Goal: Task Accomplishment & Management: Manage account settings

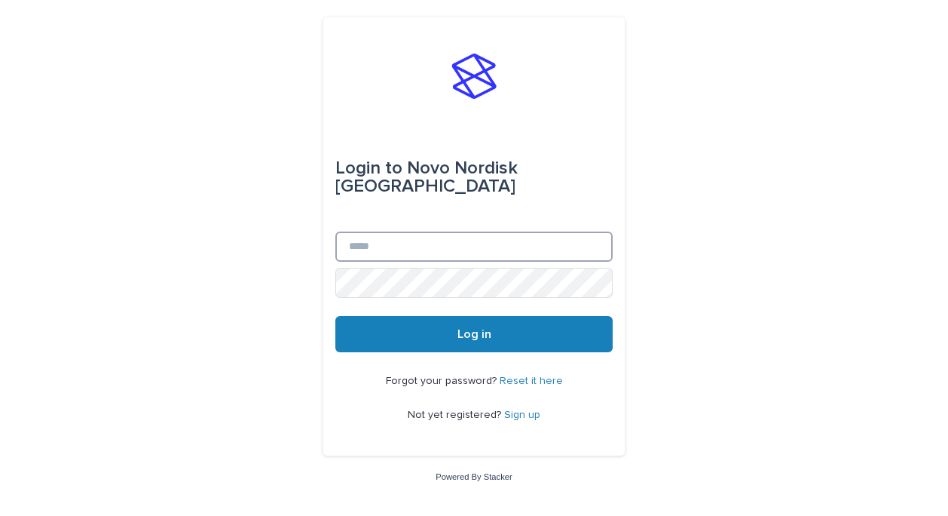
click at [389, 239] on input "Email" at bounding box center [474, 246] width 277 height 30
type input "**********"
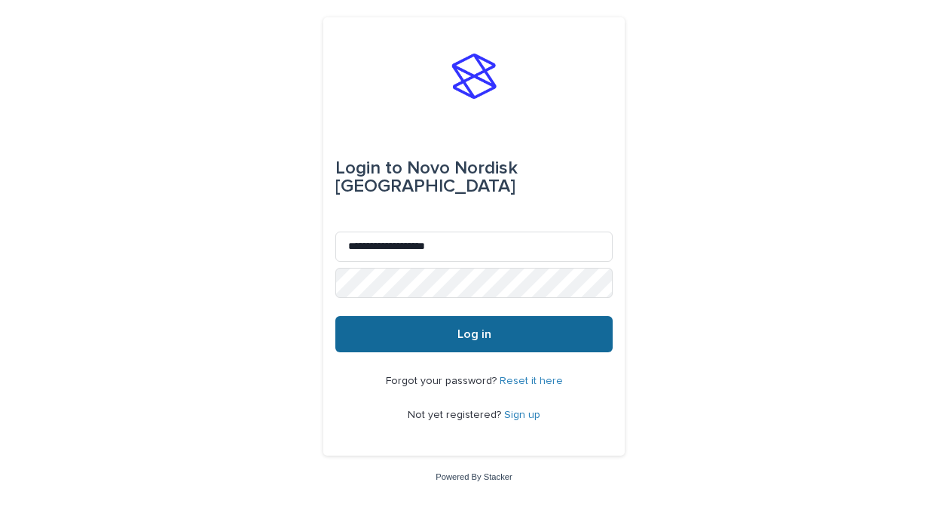
click at [406, 332] on button "Log in" at bounding box center [474, 334] width 277 height 36
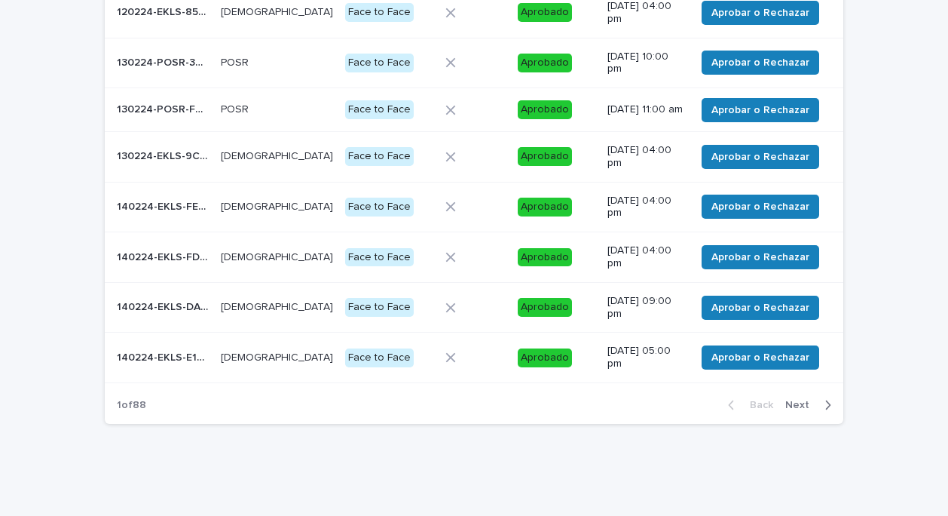
scroll to position [323, 0]
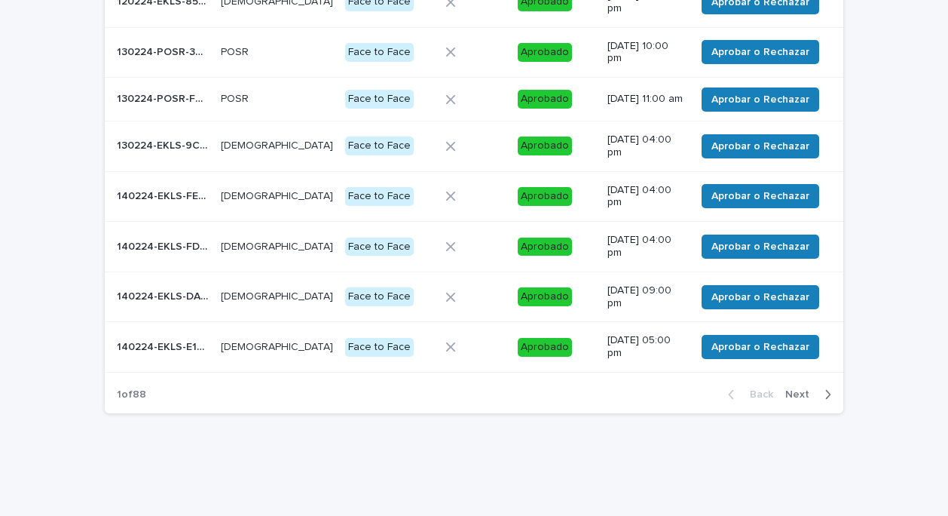
click at [792, 400] on span "Next" at bounding box center [802, 394] width 33 height 11
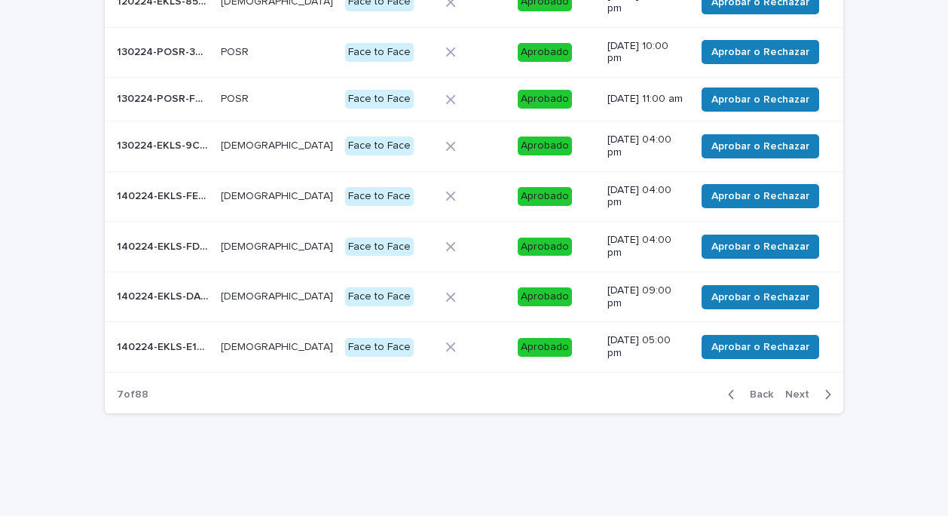
click at [792, 400] on span "Next" at bounding box center [802, 394] width 33 height 11
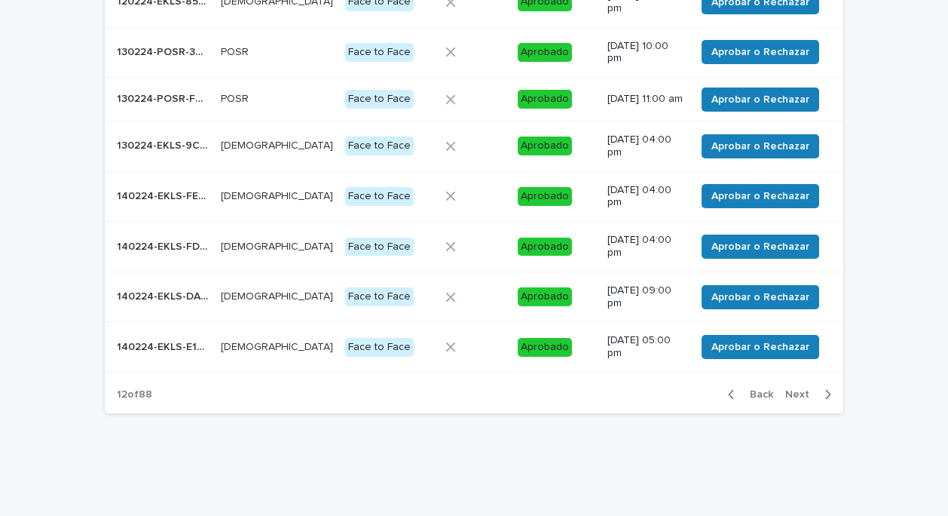
click at [792, 400] on span "Next" at bounding box center [802, 394] width 33 height 11
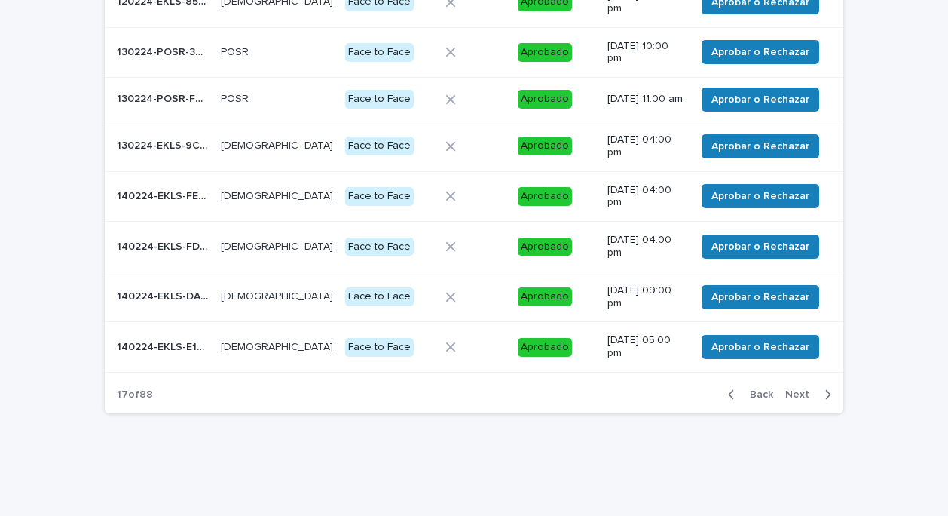
click at [792, 400] on span "Next" at bounding box center [802, 394] width 33 height 11
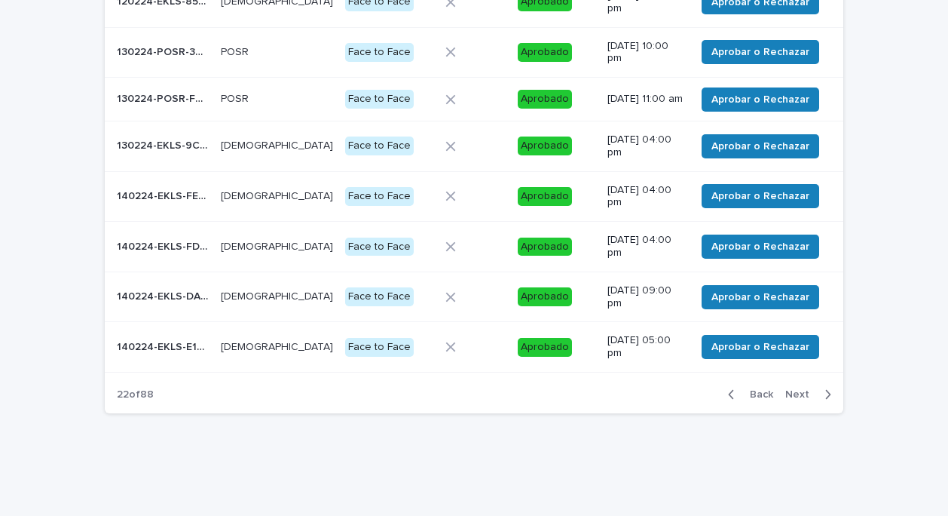
click at [792, 400] on span "Next" at bounding box center [802, 394] width 33 height 11
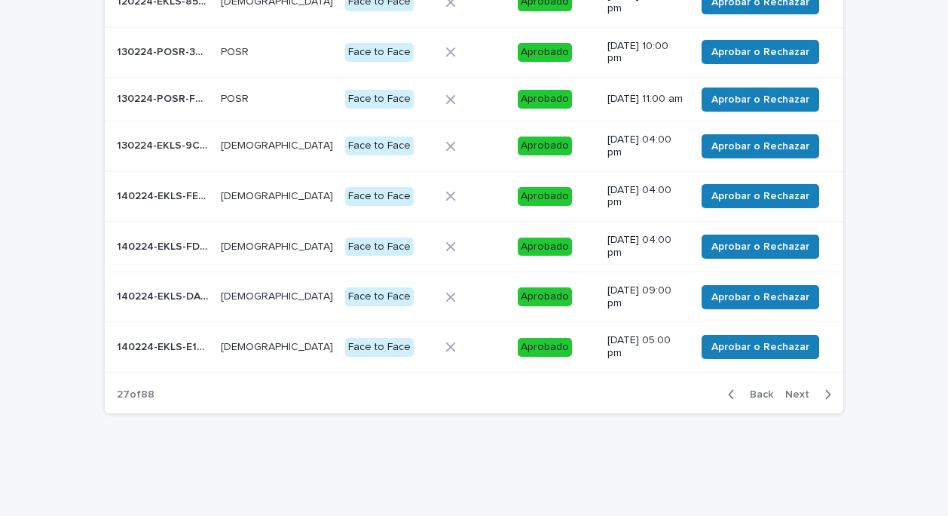
click at [792, 400] on span "Next" at bounding box center [802, 394] width 33 height 11
click at [791, 399] on span "Next" at bounding box center [802, 394] width 33 height 11
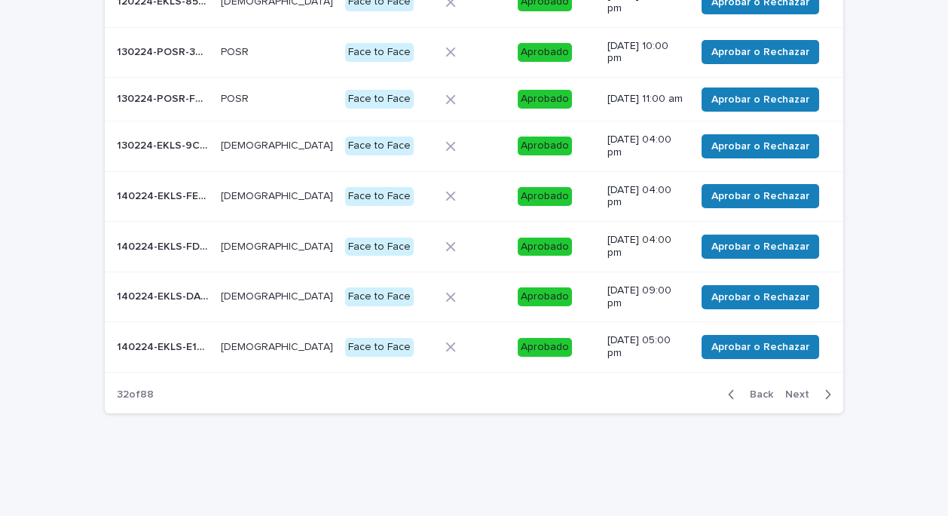
click at [791, 399] on span "Next" at bounding box center [802, 394] width 33 height 11
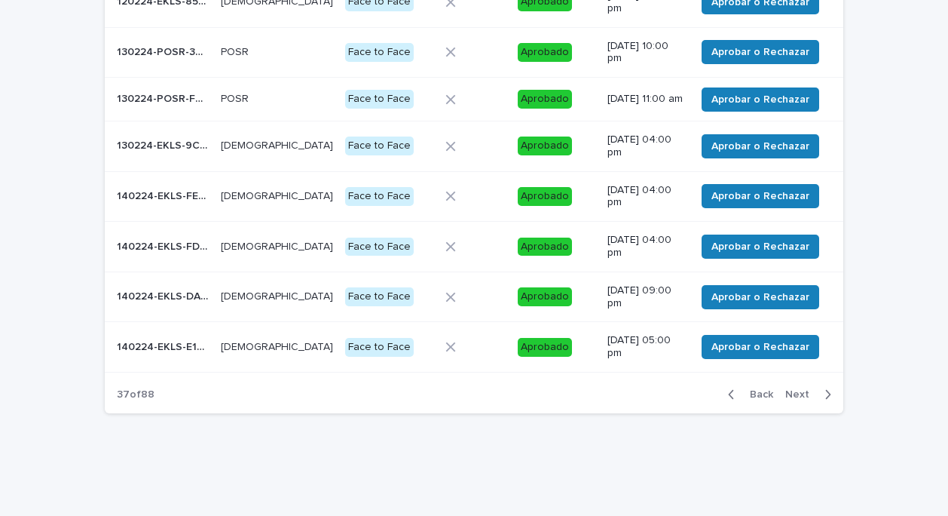
click at [791, 399] on span "Next" at bounding box center [802, 394] width 33 height 11
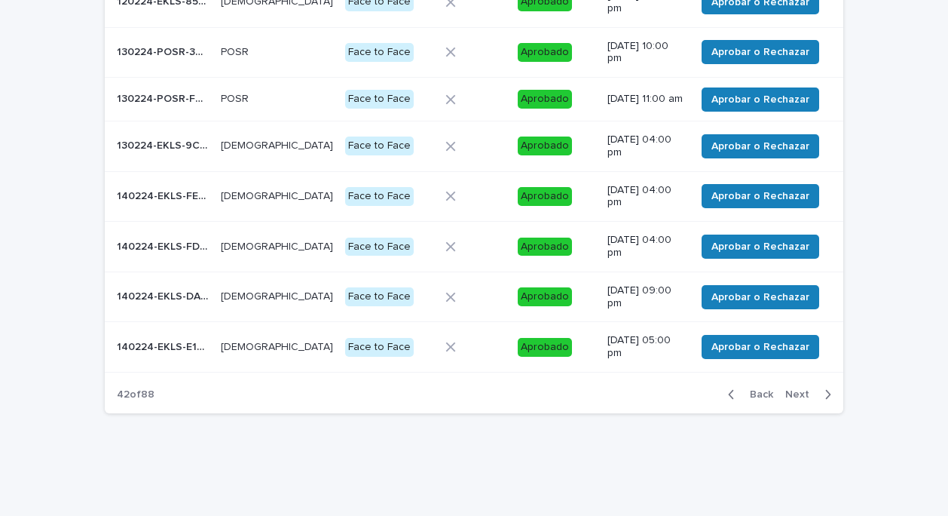
click at [791, 399] on span "Next" at bounding box center [802, 394] width 33 height 11
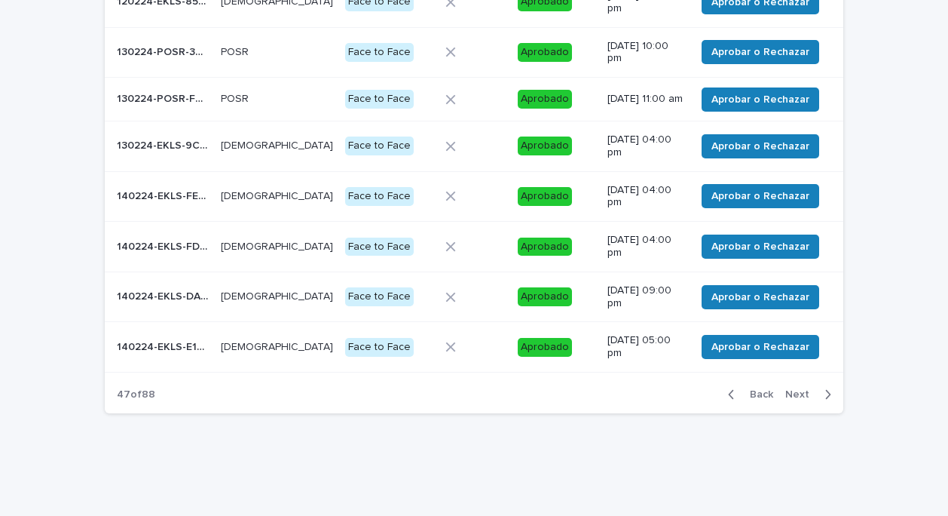
click at [791, 399] on span "Next" at bounding box center [802, 394] width 33 height 11
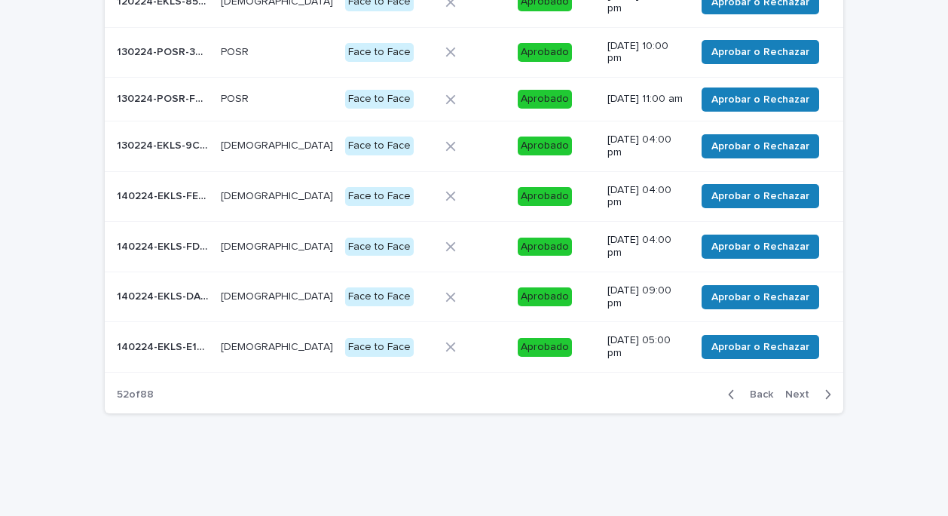
click at [791, 399] on span "Next" at bounding box center [802, 394] width 33 height 11
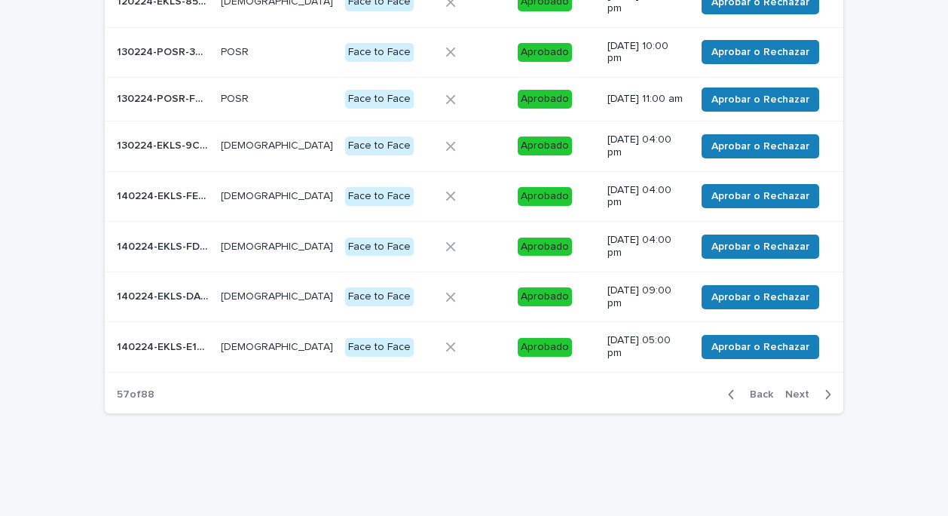
click at [791, 399] on span "Next" at bounding box center [802, 394] width 33 height 11
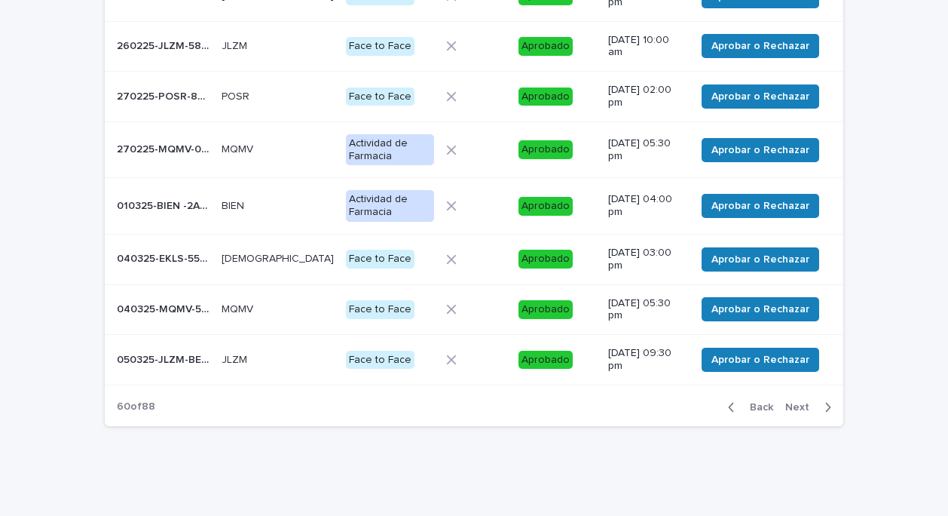
scroll to position [326, 0]
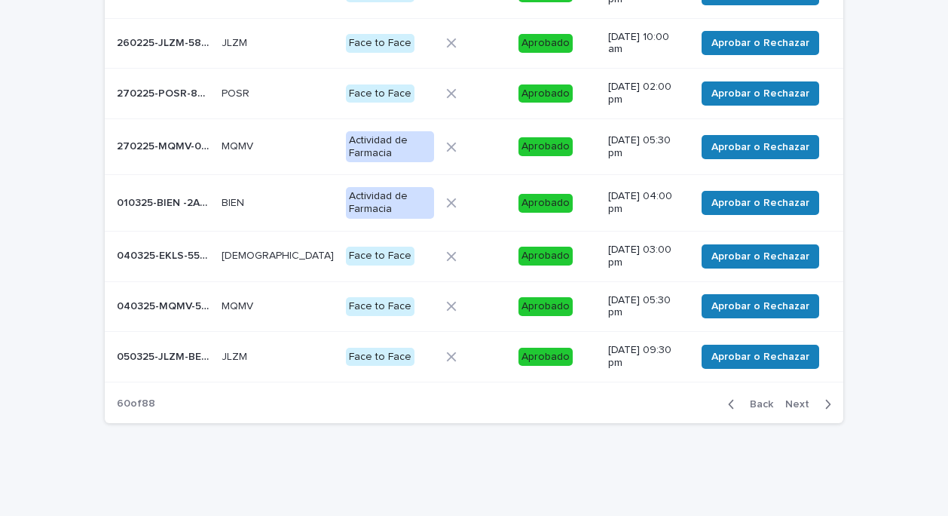
click at [791, 399] on span "Next" at bounding box center [802, 404] width 33 height 11
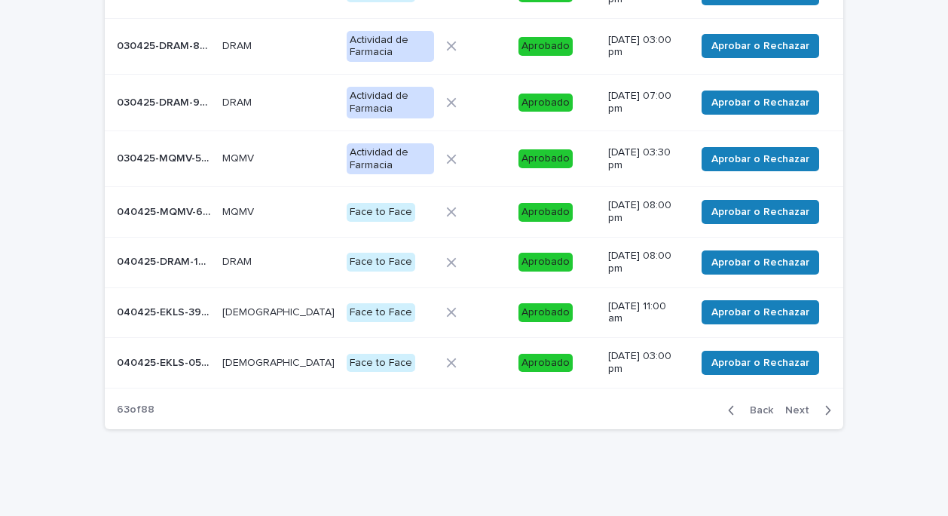
scroll to position [329, 0]
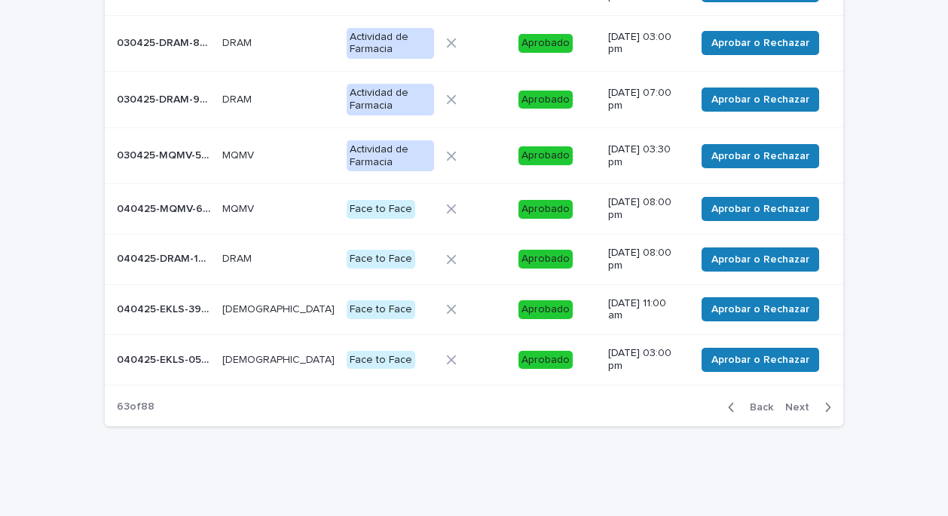
click at [791, 402] on span "Next" at bounding box center [802, 407] width 33 height 11
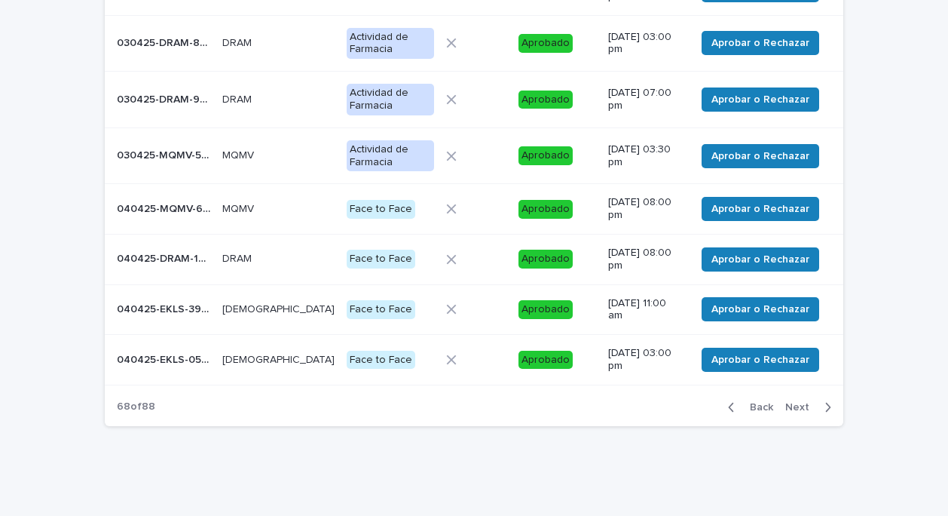
click at [791, 402] on span "Next" at bounding box center [802, 407] width 33 height 11
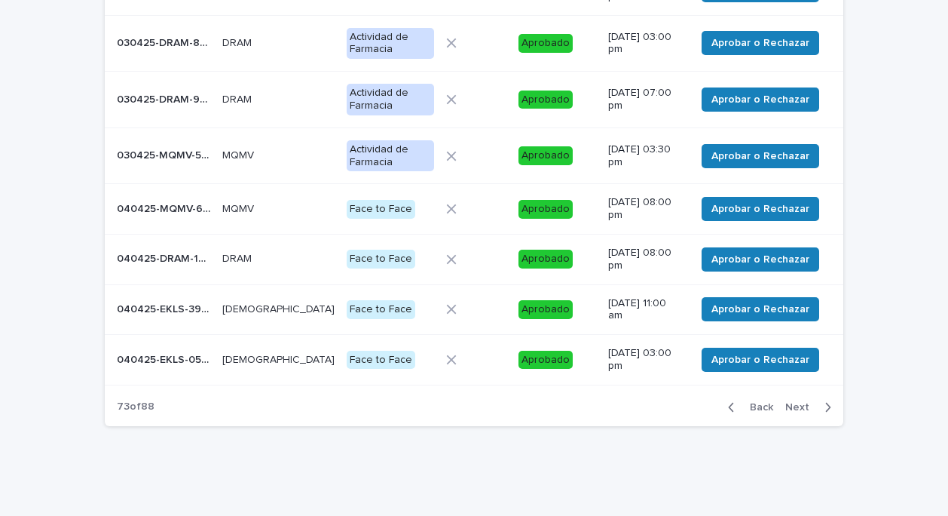
click at [791, 402] on span "Next" at bounding box center [802, 407] width 33 height 11
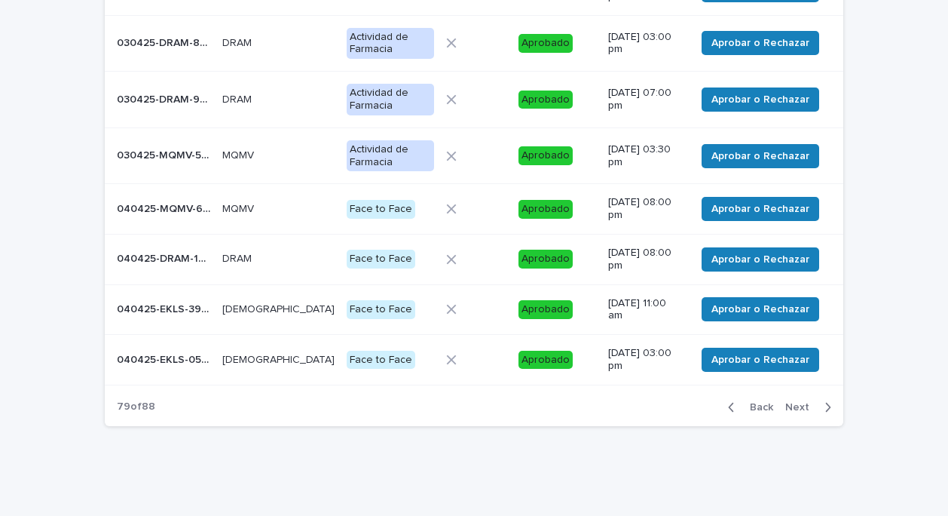
click at [791, 402] on span "Next" at bounding box center [802, 407] width 33 height 11
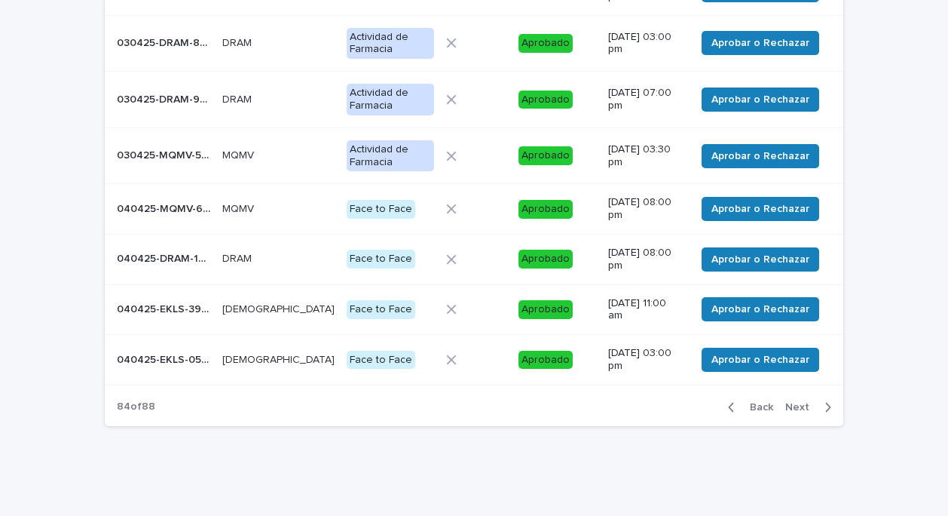
click at [791, 402] on span "Next" at bounding box center [802, 407] width 33 height 11
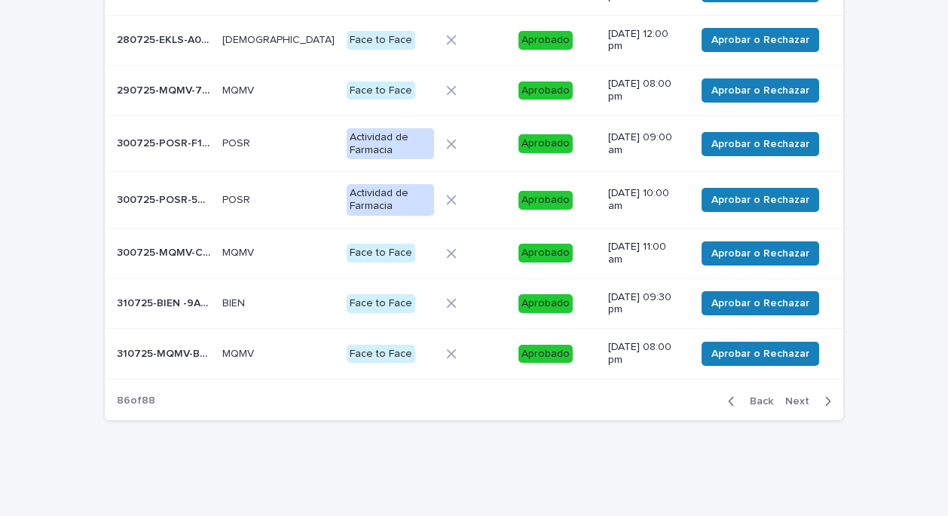
scroll to position [326, 0]
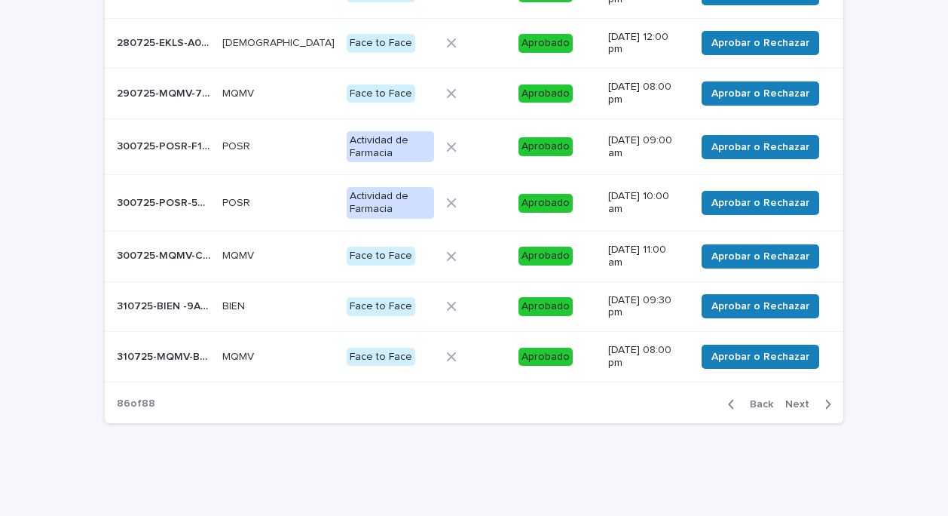
click at [793, 403] on span "Next" at bounding box center [802, 404] width 33 height 11
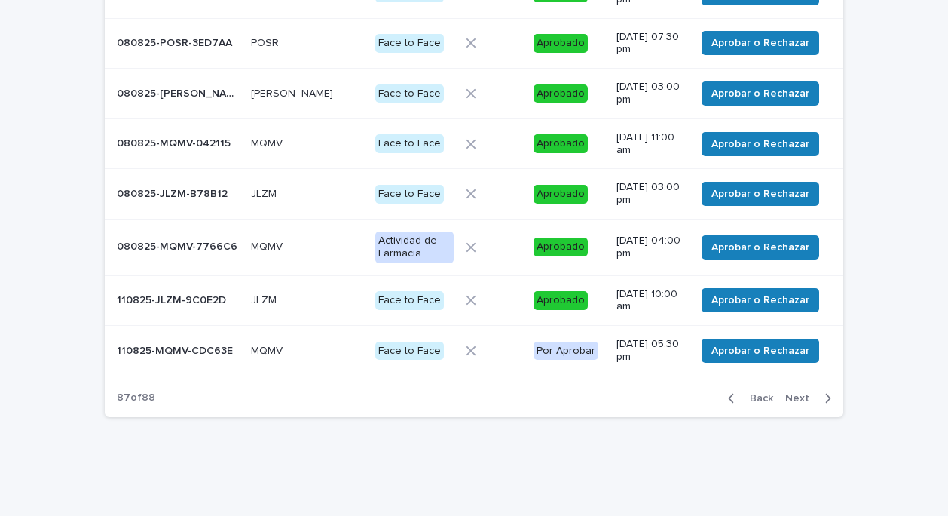
scroll to position [320, 0]
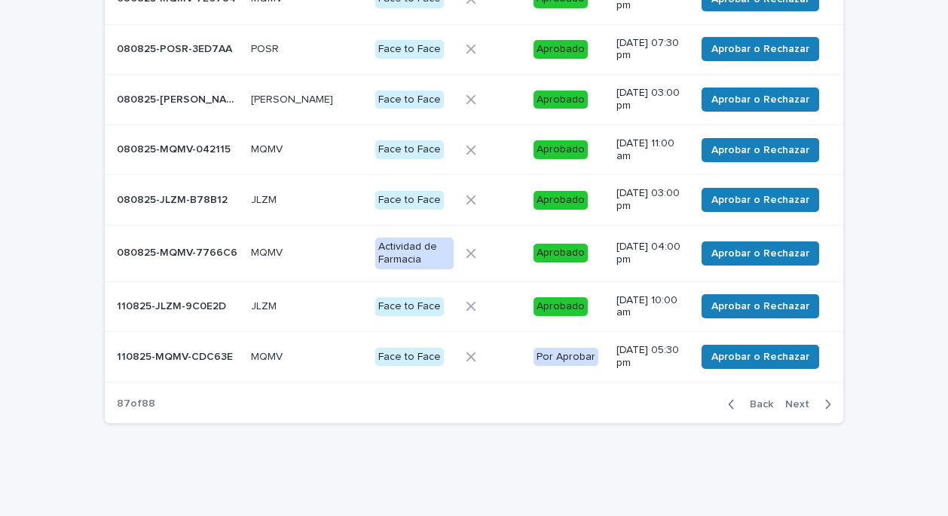
click at [178, 348] on p "110825-MQMV-CDC63E" at bounding box center [176, 356] width 119 height 16
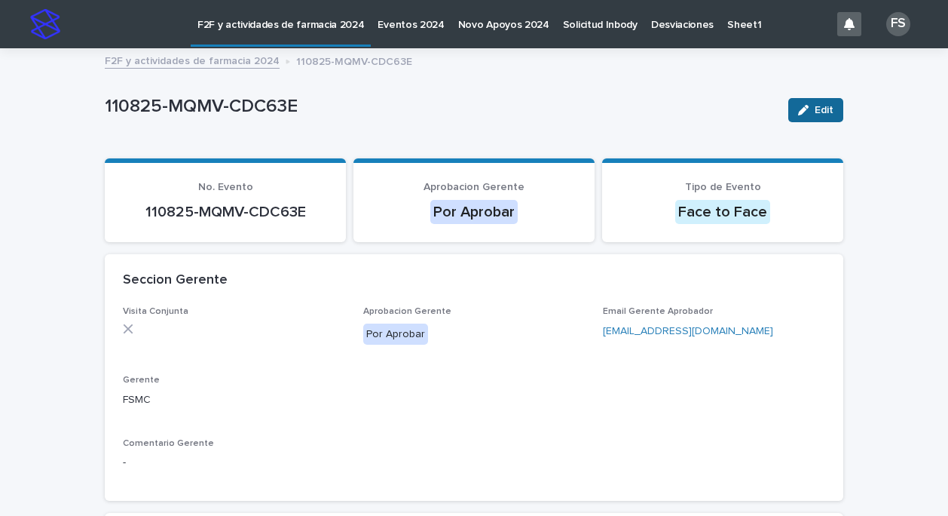
click at [822, 102] on button "Edit" at bounding box center [816, 110] width 55 height 24
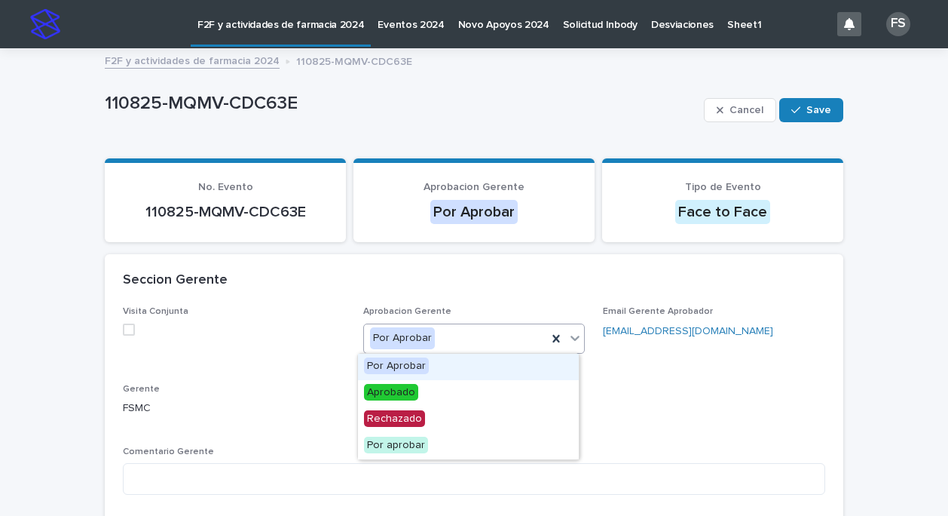
click at [571, 332] on icon at bounding box center [575, 337] width 15 height 15
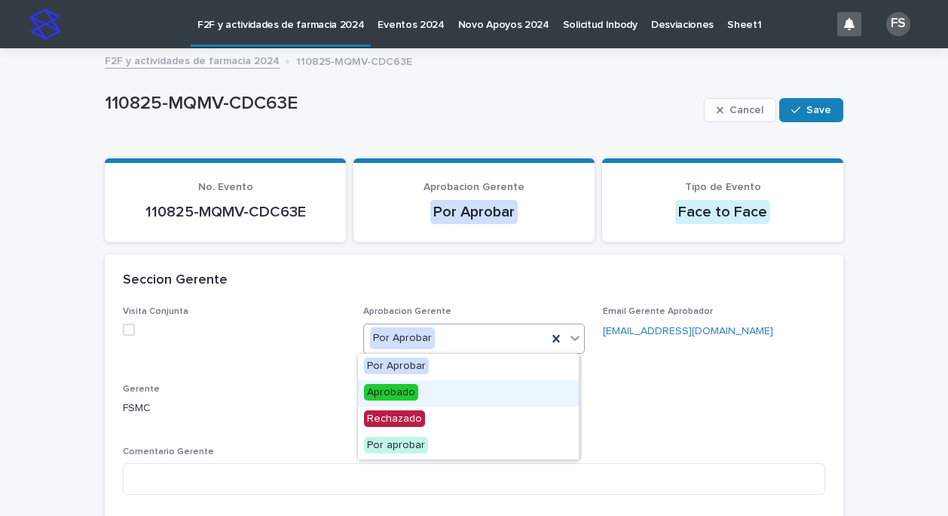
click at [399, 391] on span "Aprobado" at bounding box center [391, 392] width 54 height 17
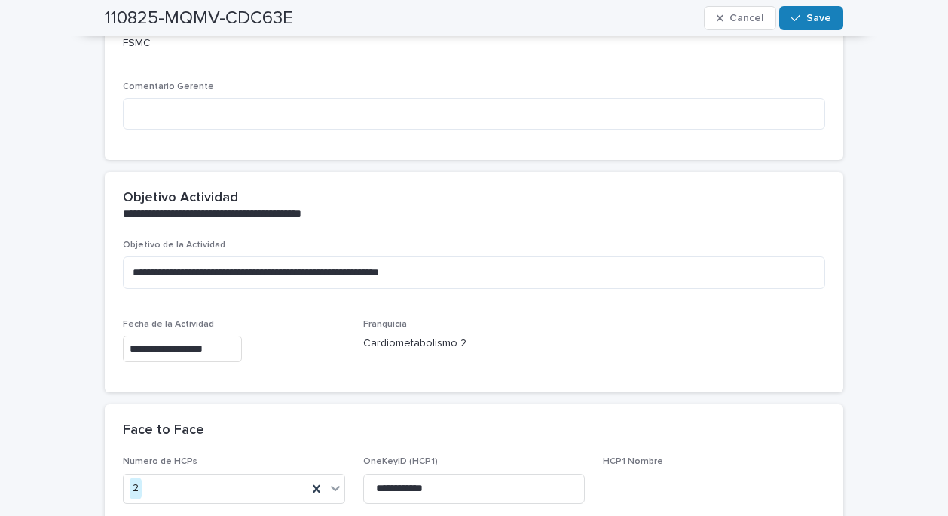
scroll to position [28, 0]
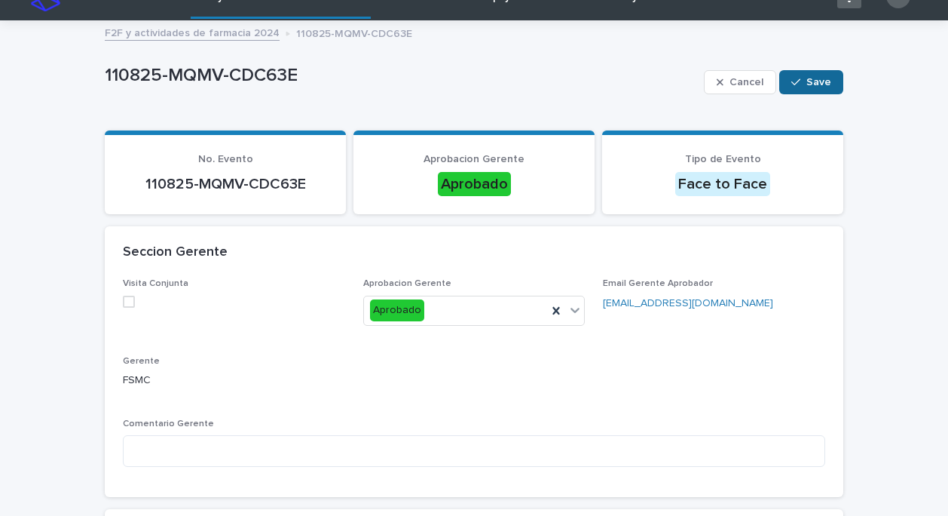
click at [819, 81] on span "Save" at bounding box center [819, 82] width 25 height 11
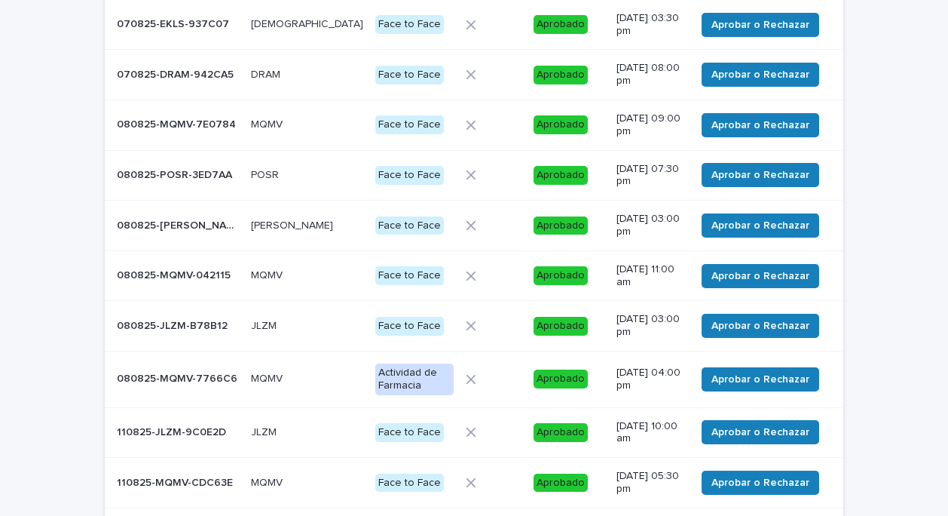
scroll to position [326, 0]
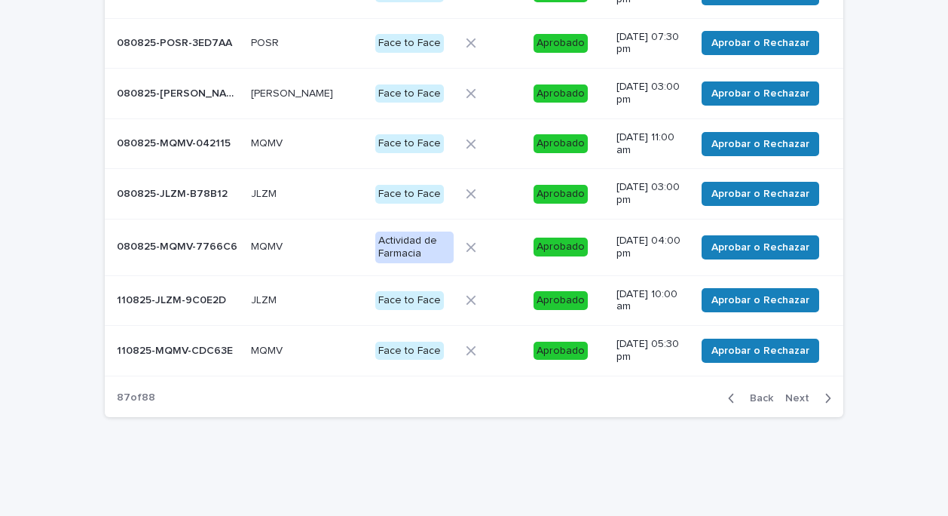
click at [793, 393] on span "Next" at bounding box center [802, 398] width 33 height 11
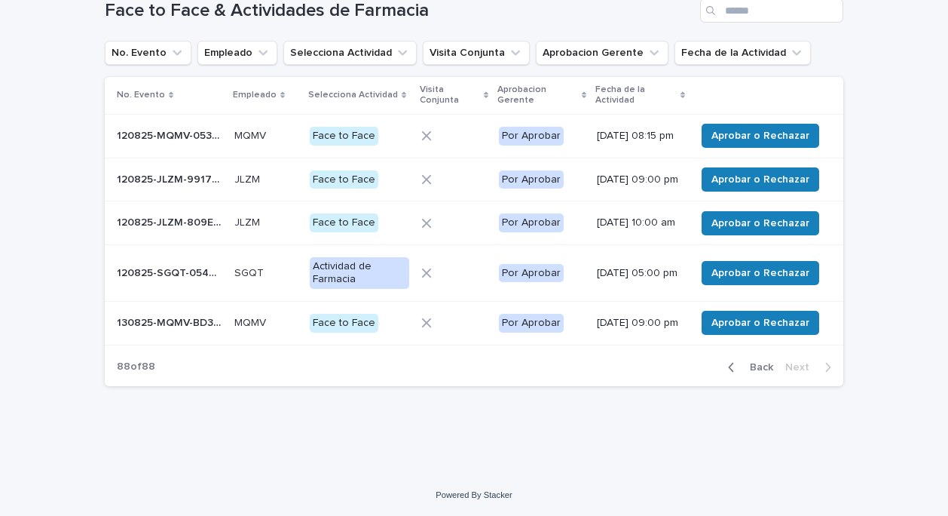
scroll to position [106, 0]
click at [187, 127] on p "120825-MQMV-053C30" at bounding box center [171, 135] width 109 height 16
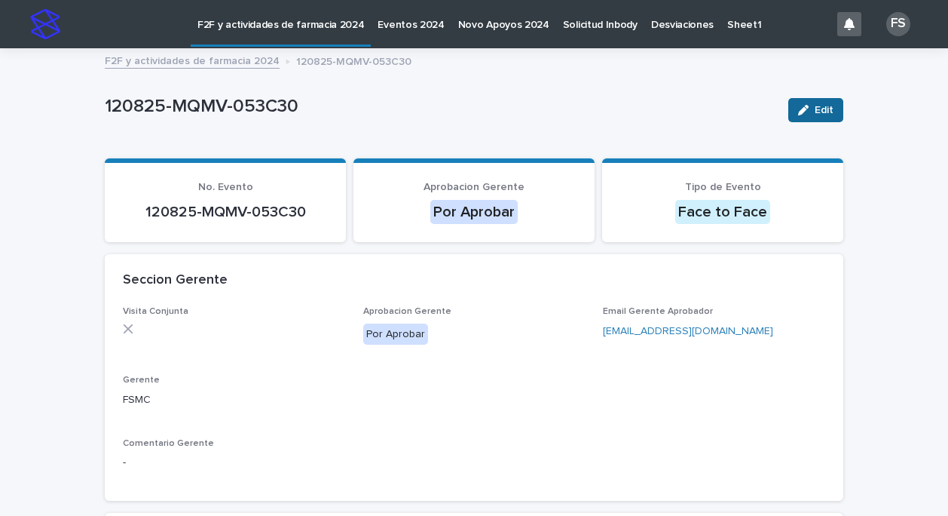
click at [828, 108] on button "Edit" at bounding box center [816, 110] width 55 height 24
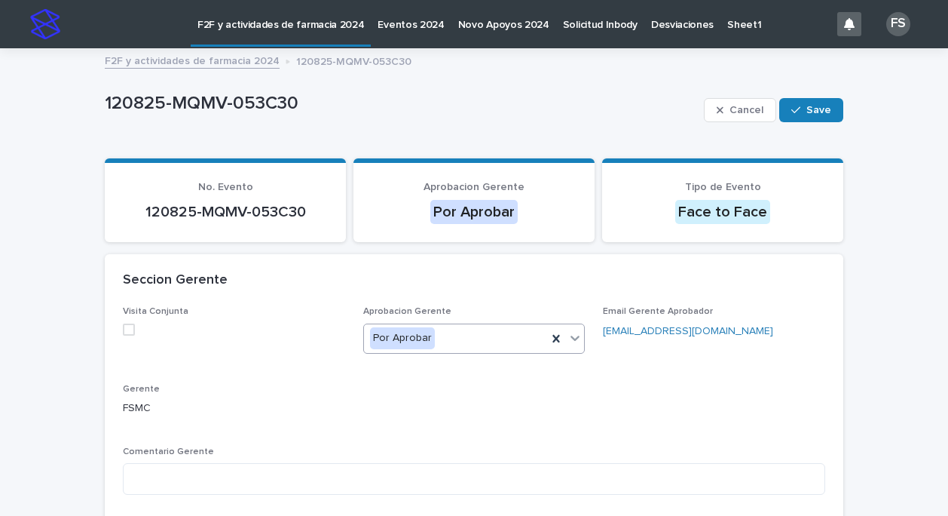
click at [572, 338] on icon at bounding box center [576, 338] width 9 height 5
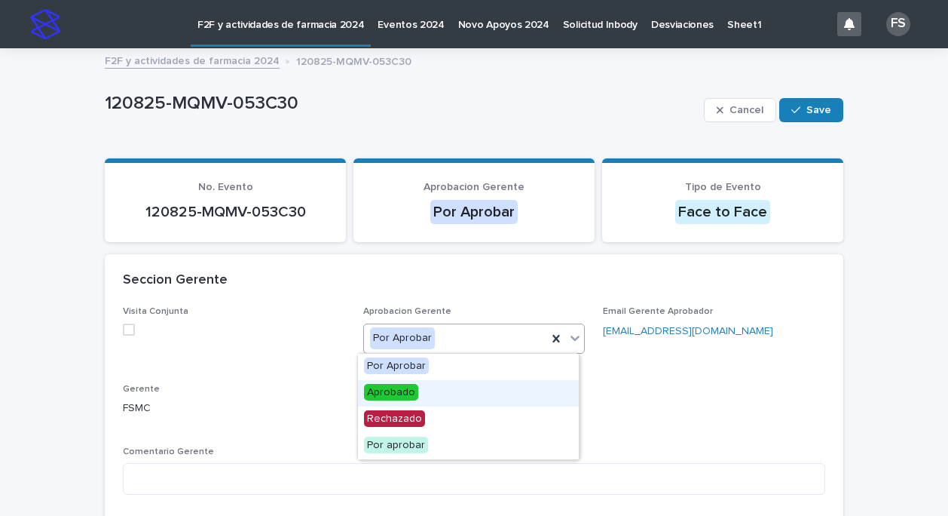
click at [375, 389] on span "Aprobado" at bounding box center [391, 392] width 54 height 17
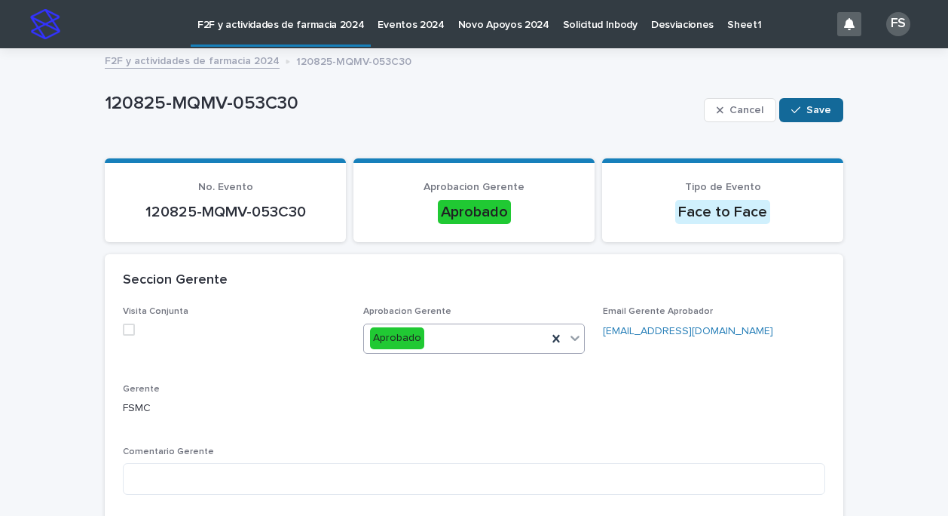
click at [828, 102] on button "Save" at bounding box center [812, 110] width 64 height 24
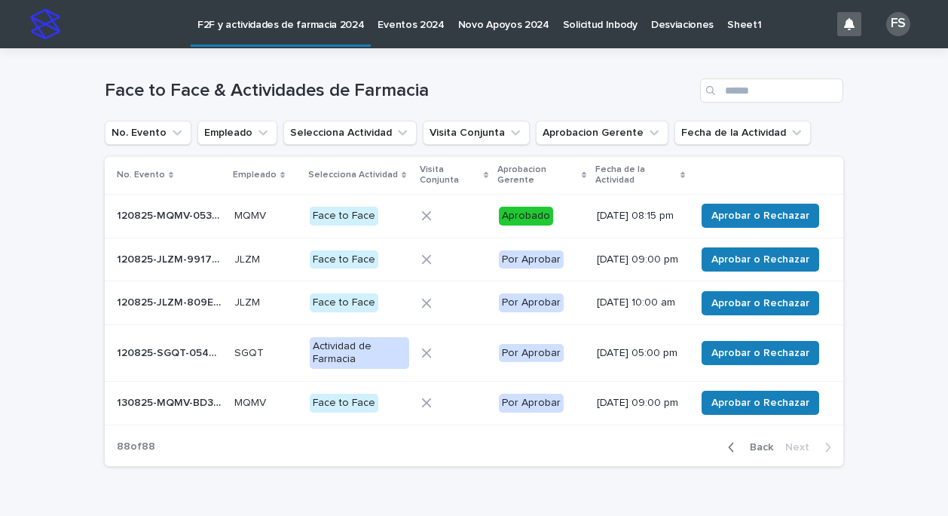
click at [173, 266] on p "120825-JLZM-9917A5" at bounding box center [171, 258] width 109 height 16
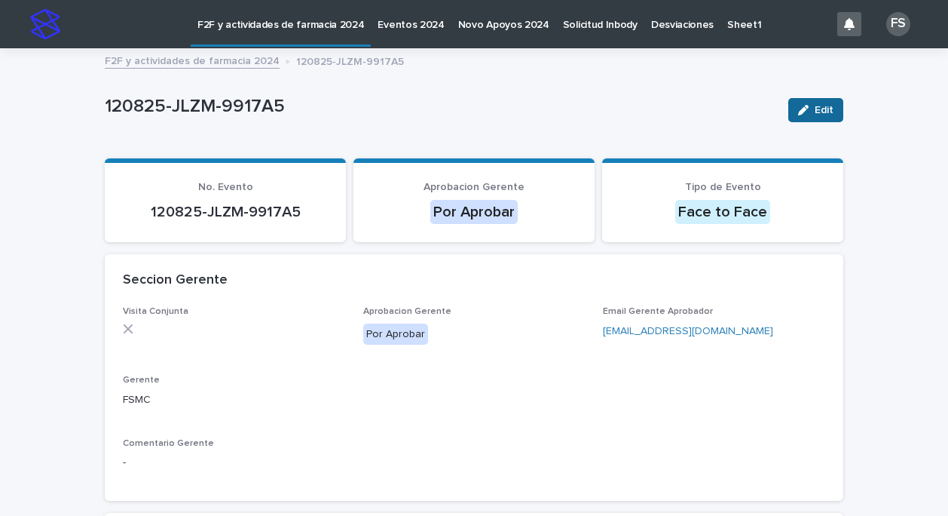
click at [814, 103] on button "Edit" at bounding box center [816, 110] width 55 height 24
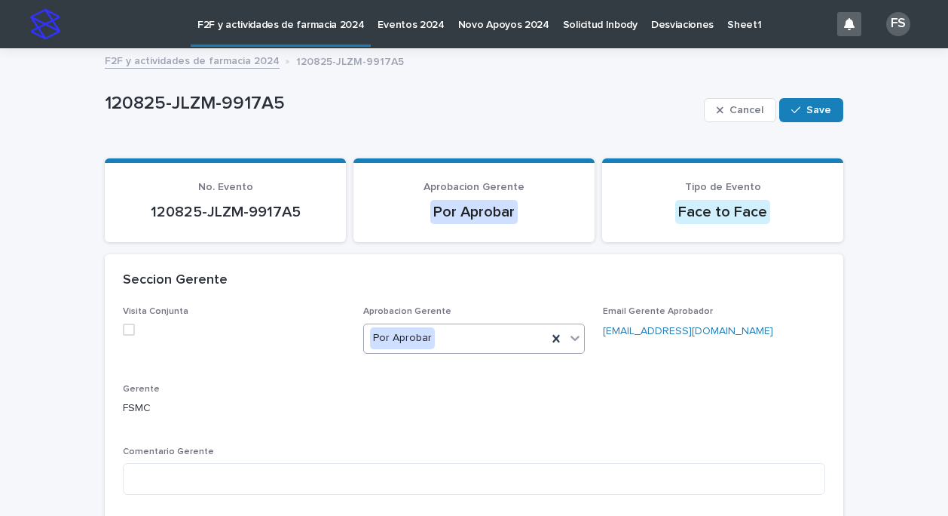
click at [570, 336] on icon at bounding box center [575, 337] width 15 height 15
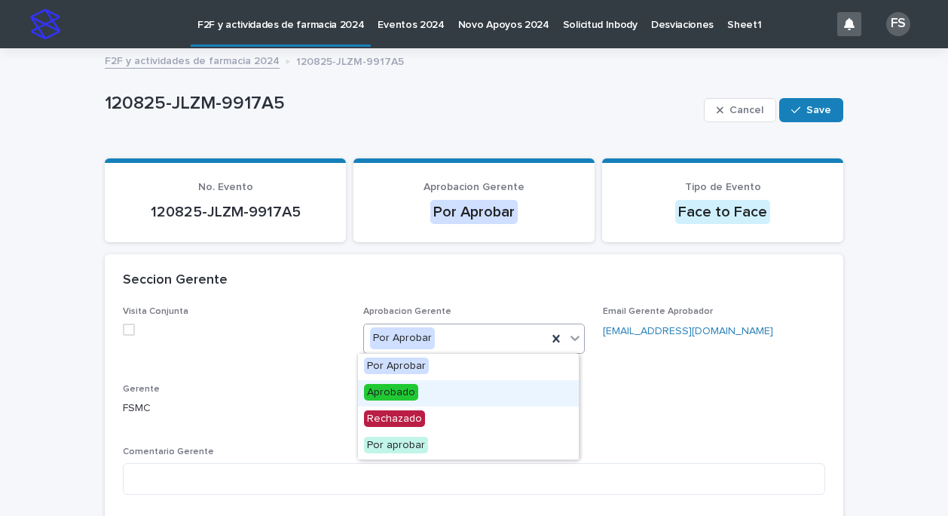
click at [390, 391] on span "Aprobado" at bounding box center [391, 392] width 54 height 17
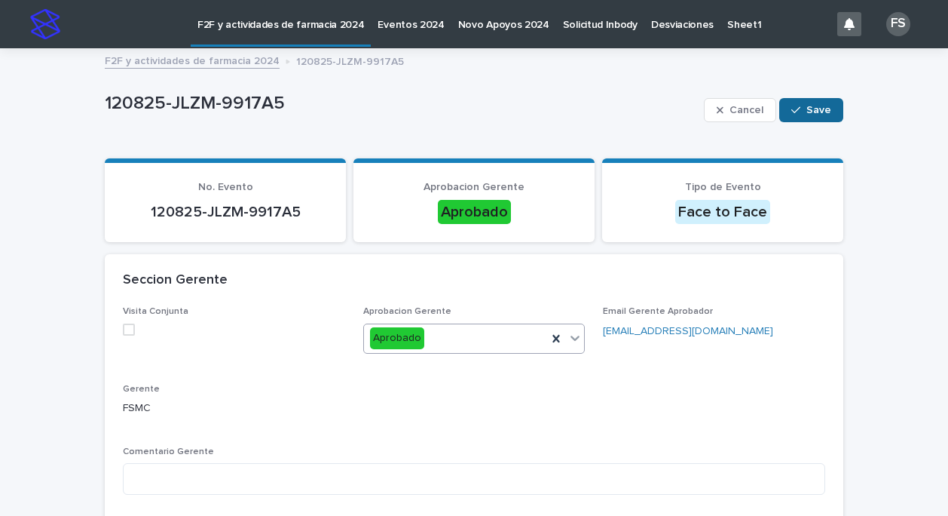
click at [826, 107] on button "Save" at bounding box center [812, 110] width 64 height 24
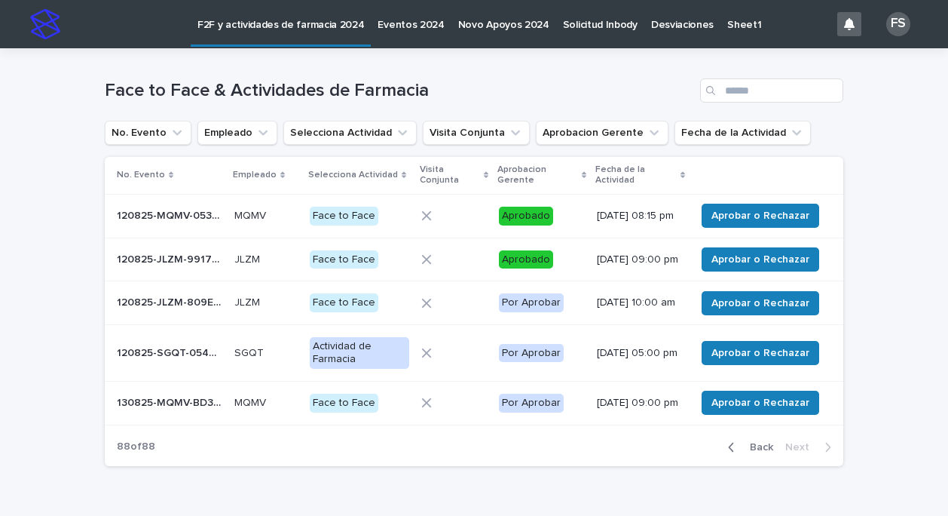
click at [181, 309] on p "120825-JLZM-809E95" at bounding box center [171, 301] width 109 height 16
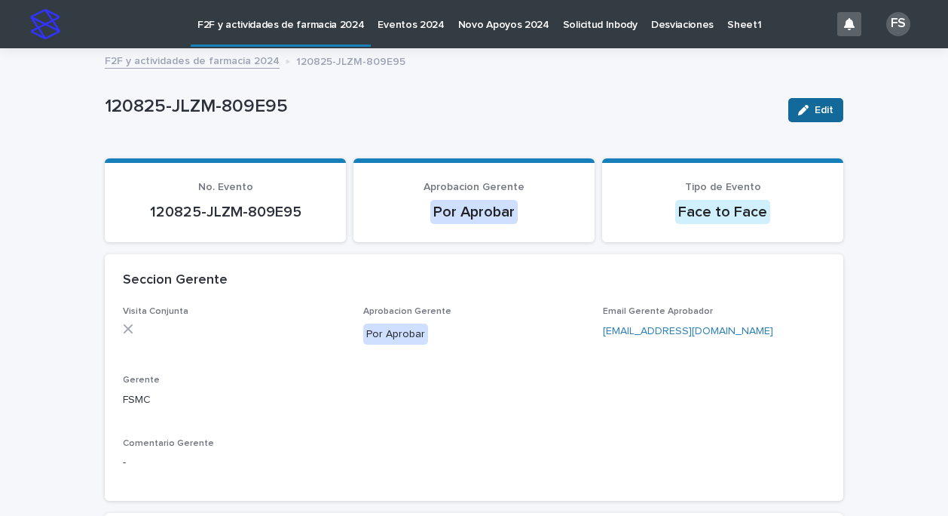
click at [828, 108] on span "Edit" at bounding box center [824, 110] width 19 height 11
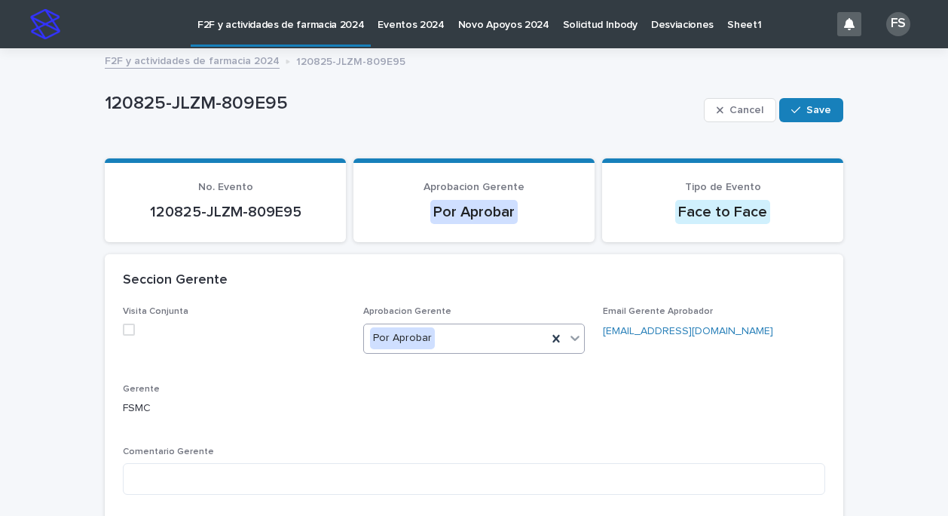
click at [572, 339] on icon at bounding box center [575, 337] width 15 height 15
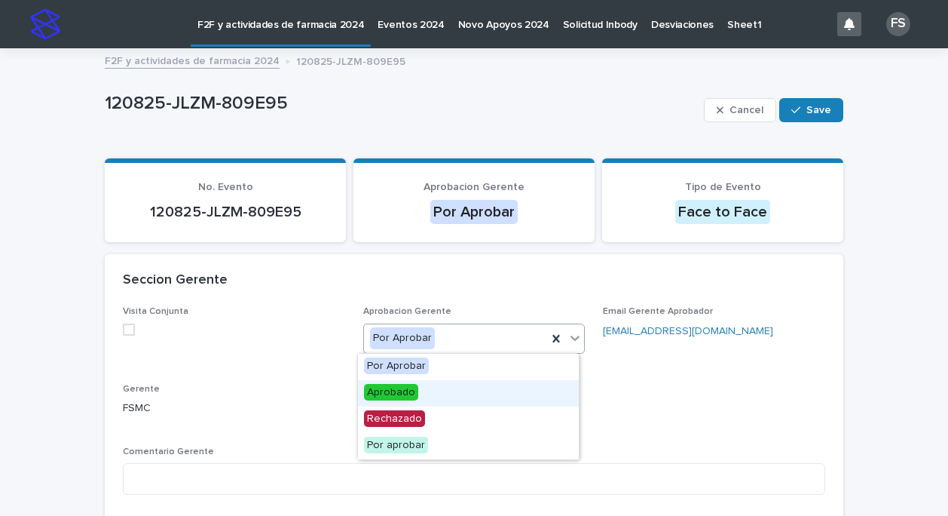
click at [394, 388] on span "Aprobado" at bounding box center [391, 392] width 54 height 17
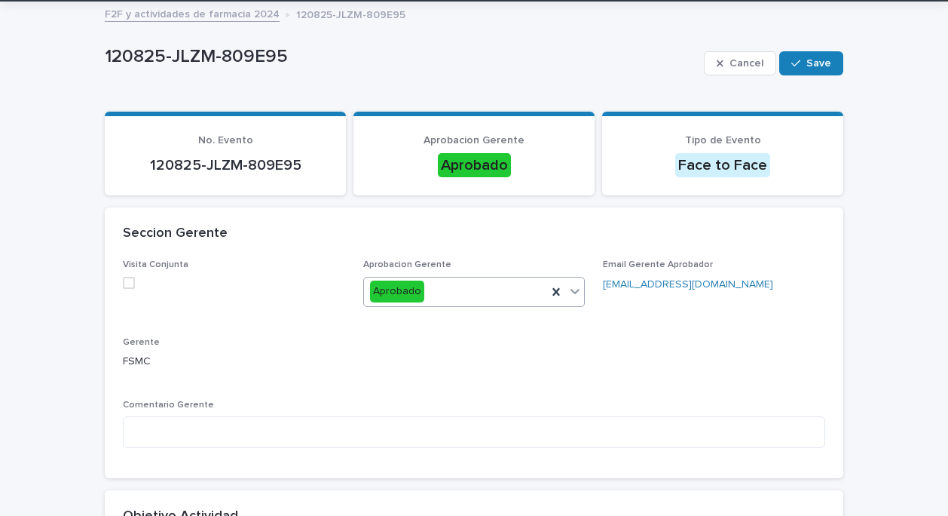
scroll to position [36, 0]
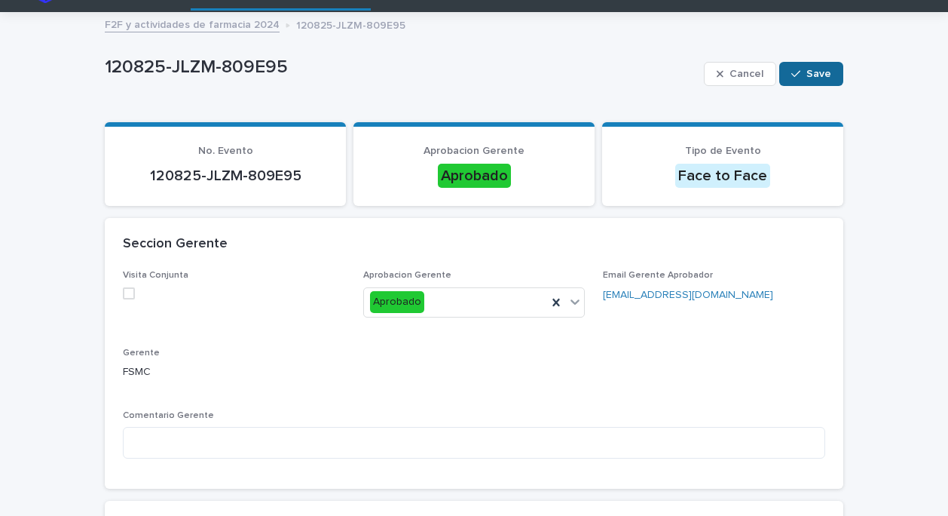
click at [819, 66] on button "Save" at bounding box center [812, 74] width 64 height 24
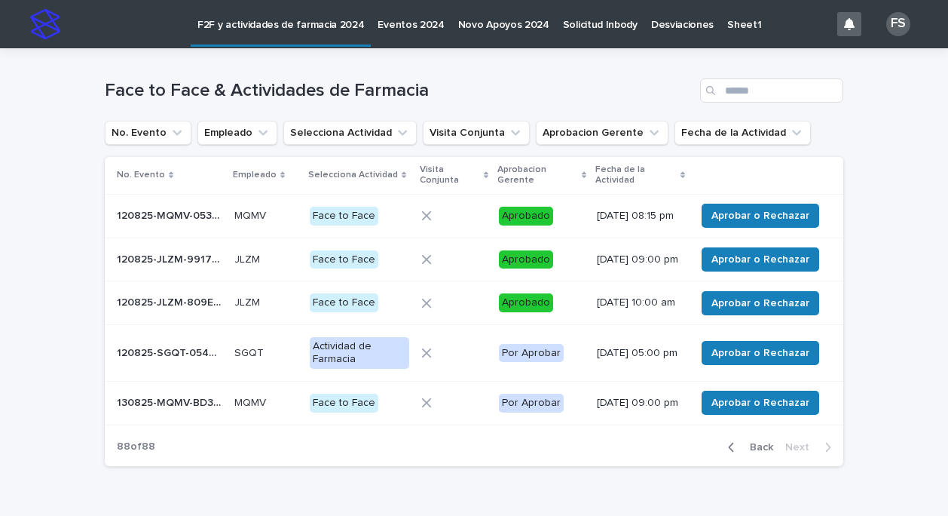
click at [195, 360] on p "120825-SGQT-0549BC" at bounding box center [171, 352] width 109 height 16
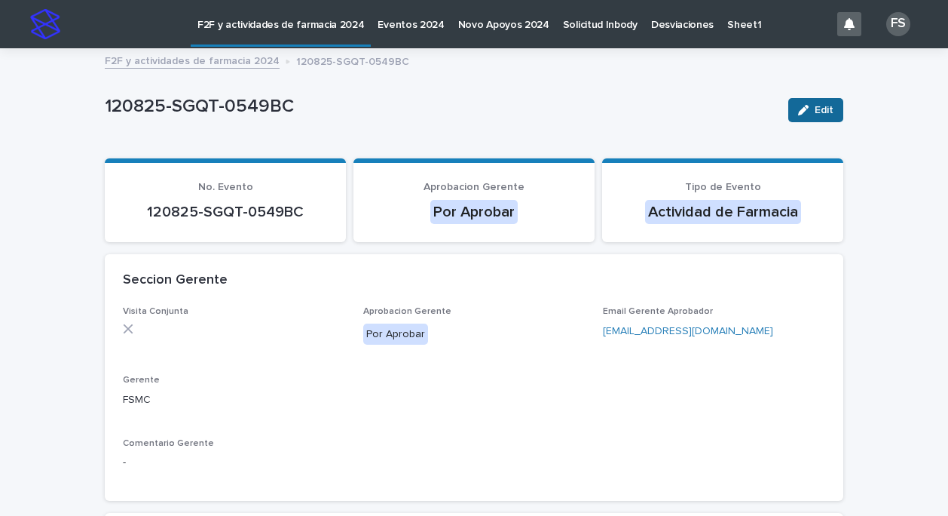
click at [814, 101] on button "Edit" at bounding box center [816, 110] width 55 height 24
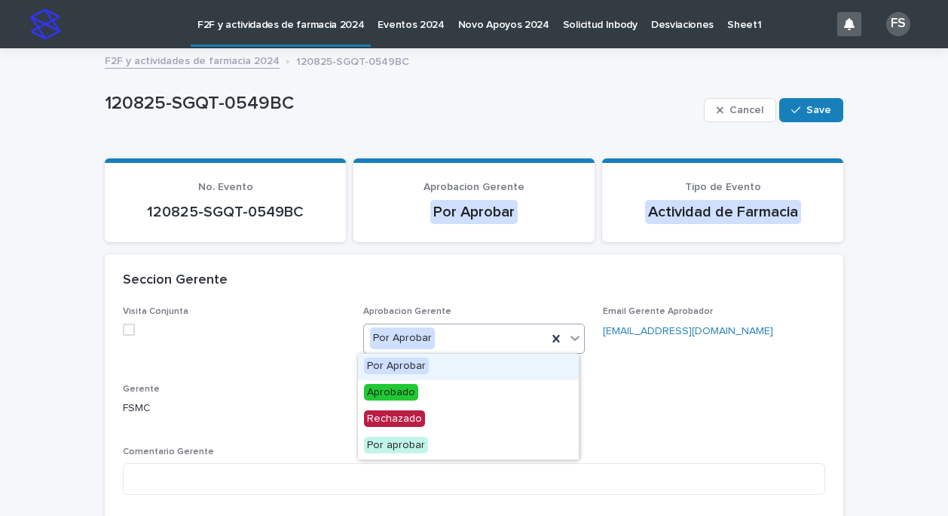
click at [572, 341] on icon at bounding box center [575, 337] width 15 height 15
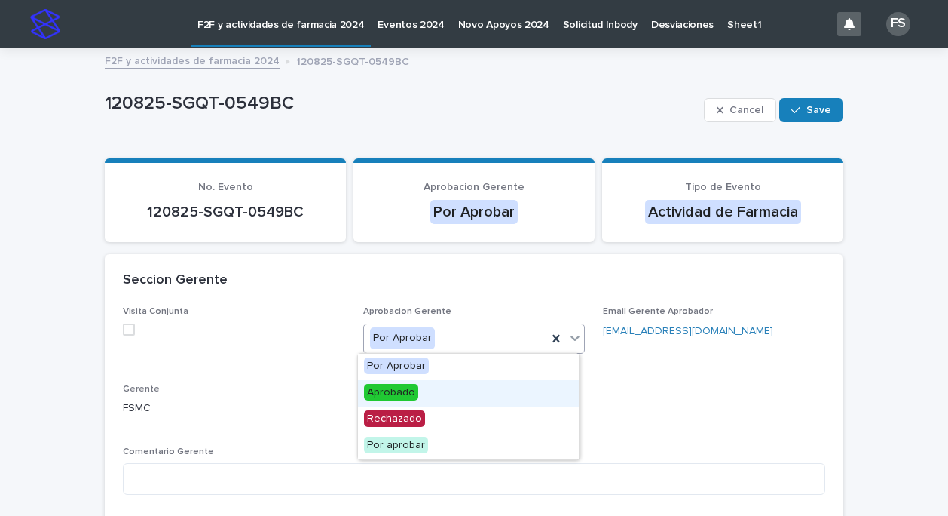
click at [392, 393] on span "Aprobado" at bounding box center [391, 392] width 54 height 17
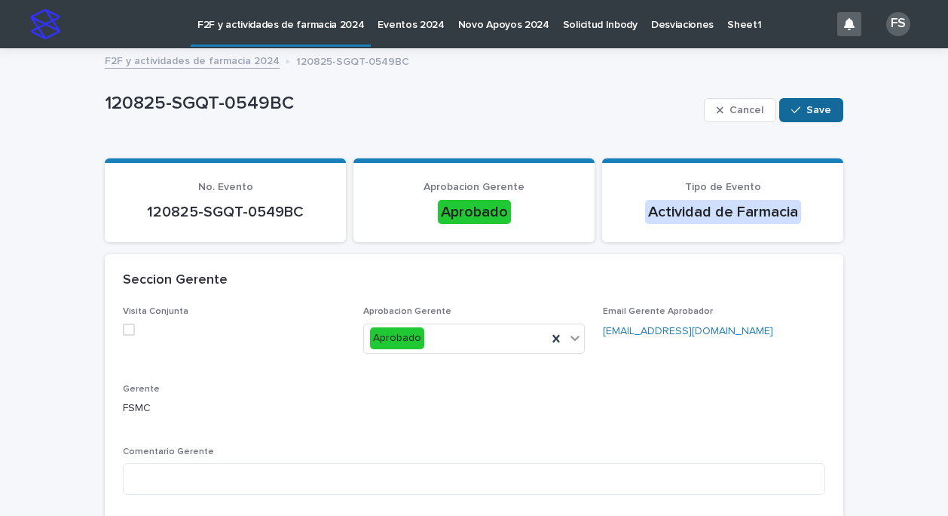
click at [817, 110] on span "Save" at bounding box center [819, 110] width 25 height 11
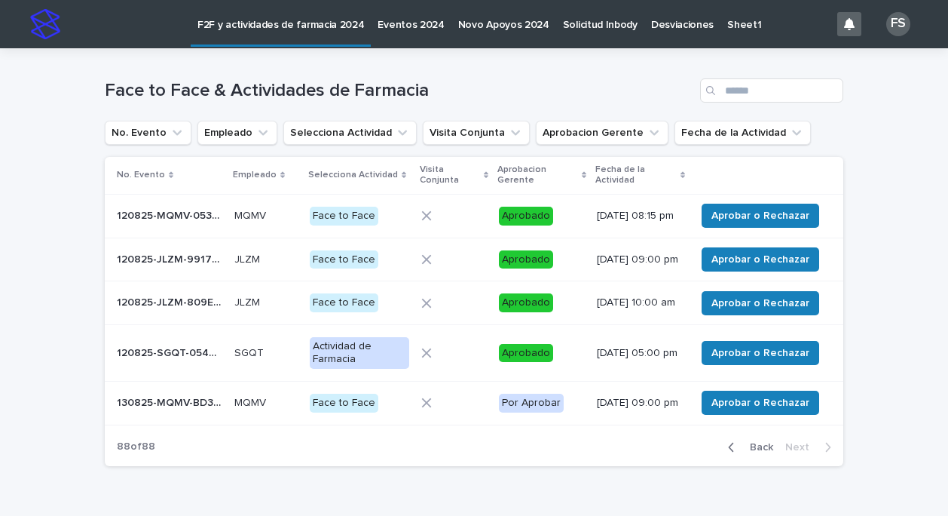
click at [173, 409] on p "130825-MQMV-BD3CA2" at bounding box center [171, 402] width 109 height 16
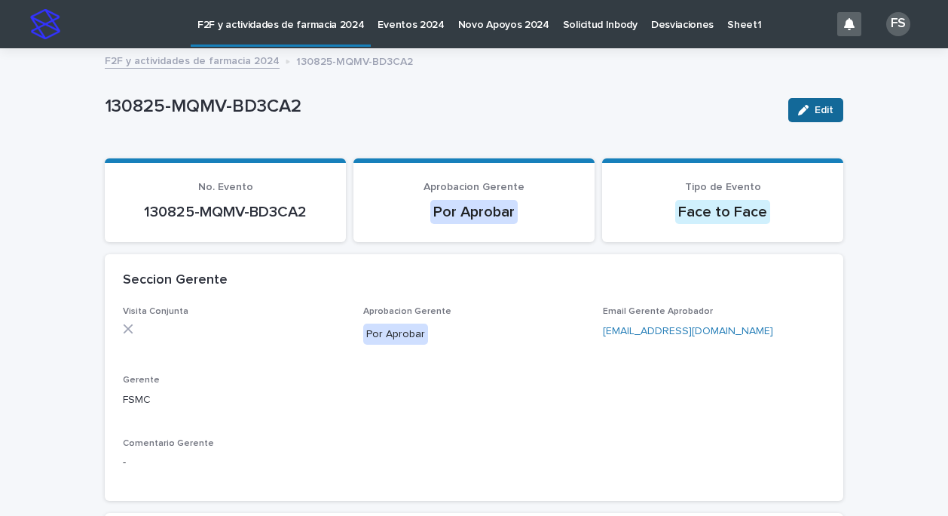
click at [820, 111] on span "Edit" at bounding box center [824, 110] width 19 height 11
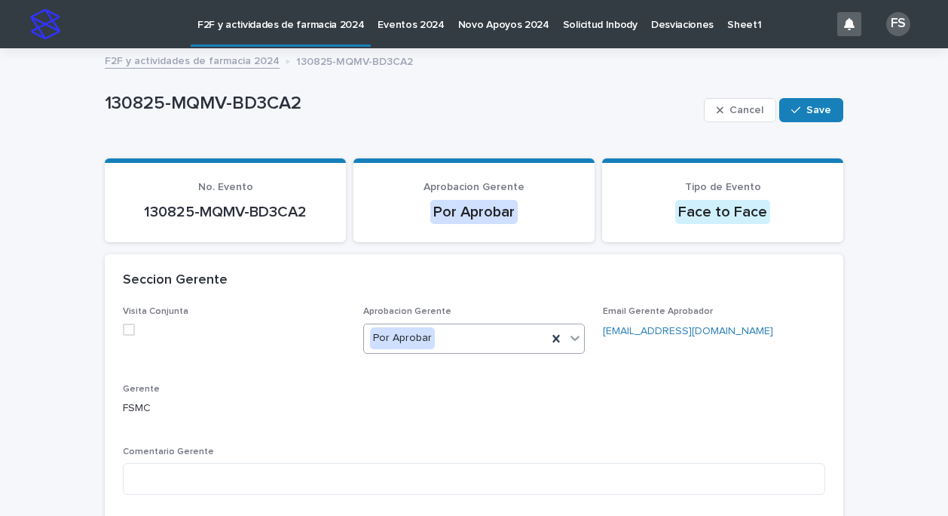
click at [576, 336] on icon at bounding box center [575, 337] width 15 height 15
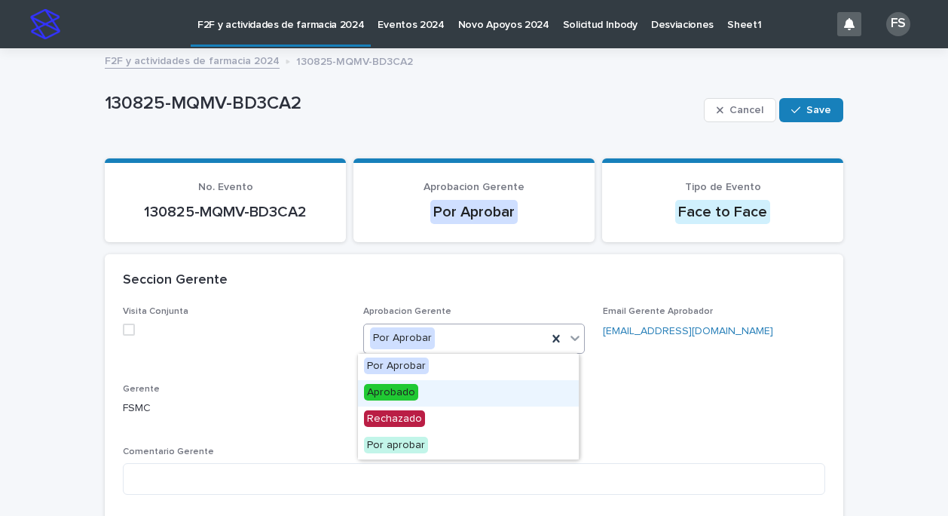
click at [382, 393] on span "Aprobado" at bounding box center [391, 392] width 54 height 17
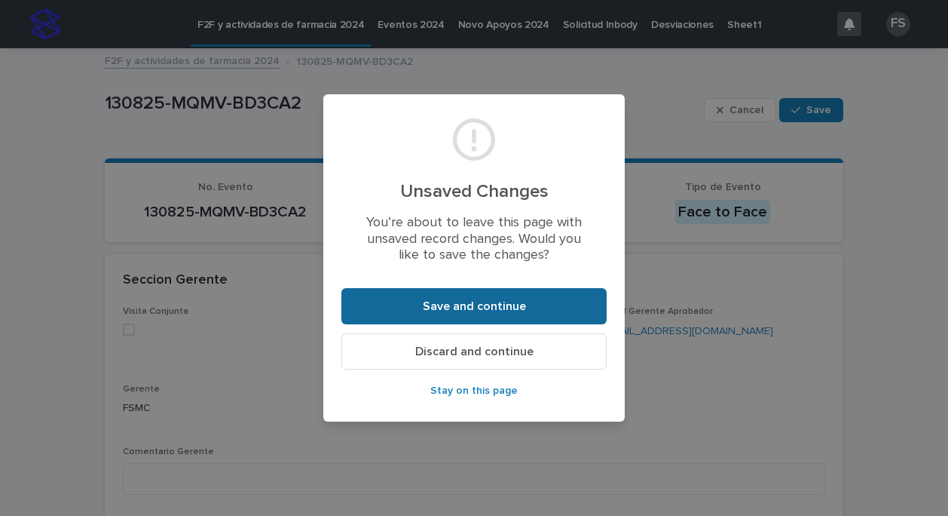
click at [522, 311] on span "Save and continue" at bounding box center [474, 306] width 103 height 12
